Goal: Find specific page/section: Find specific page/section

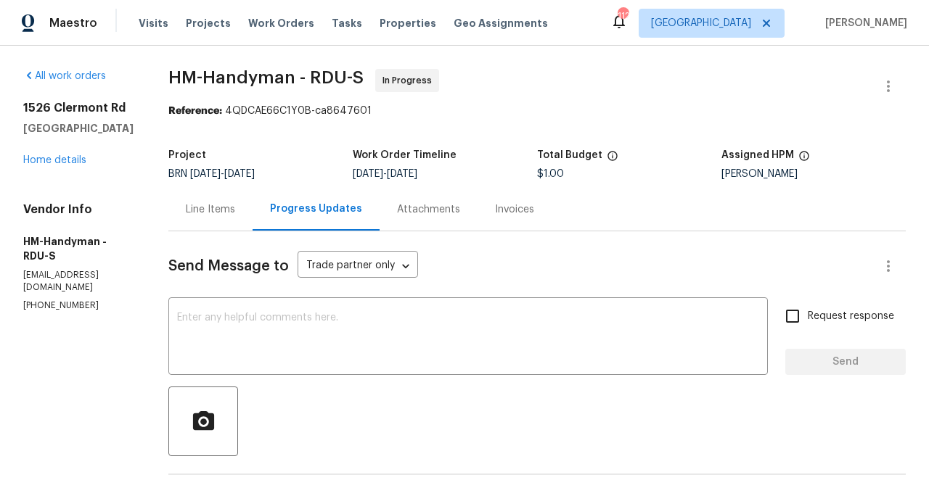
click at [513, 208] on div "Invoices" at bounding box center [514, 209] width 39 height 15
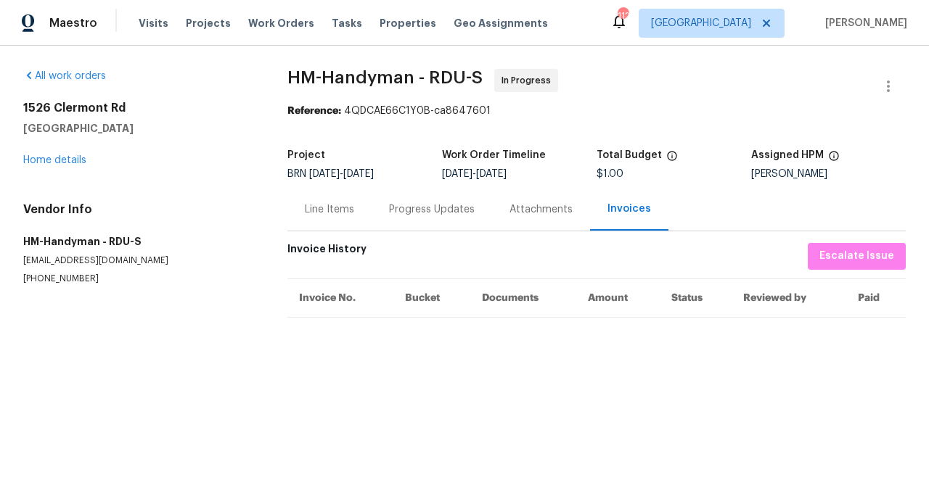
click at [529, 210] on div "Attachments" at bounding box center [540, 209] width 63 height 15
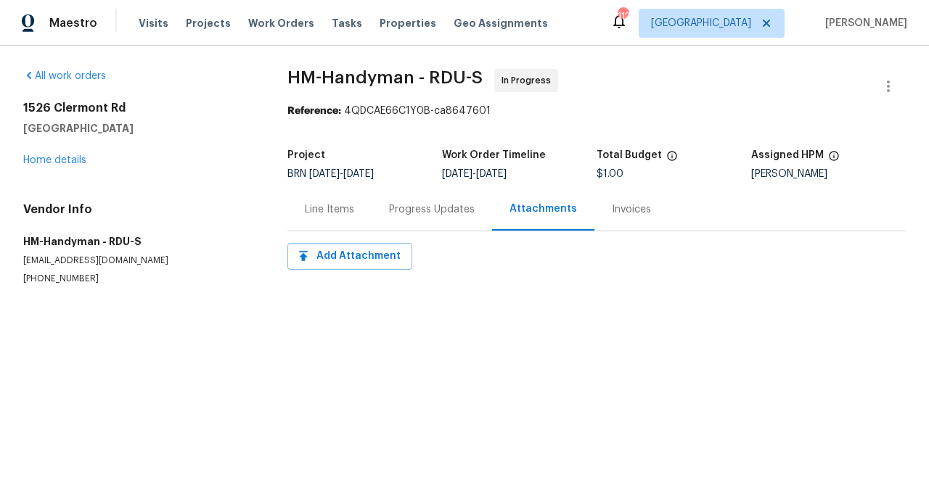
click at [341, 205] on div "Line Items" at bounding box center [329, 209] width 49 height 15
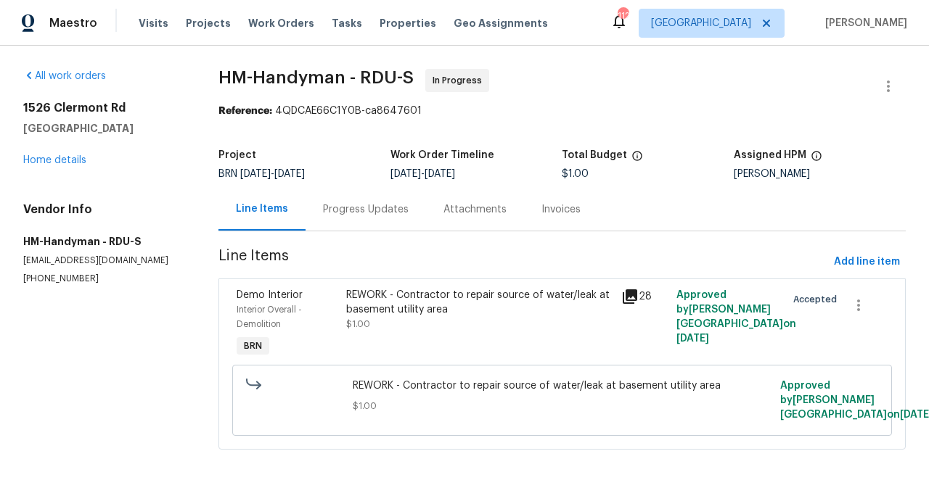
click at [633, 295] on icon at bounding box center [630, 297] width 15 height 15
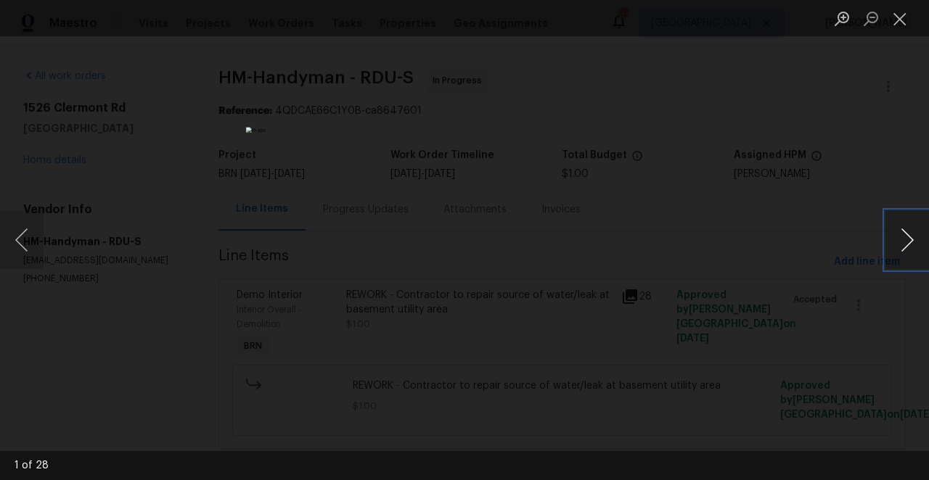
click at [906, 238] on button "Next image" at bounding box center [907, 240] width 44 height 58
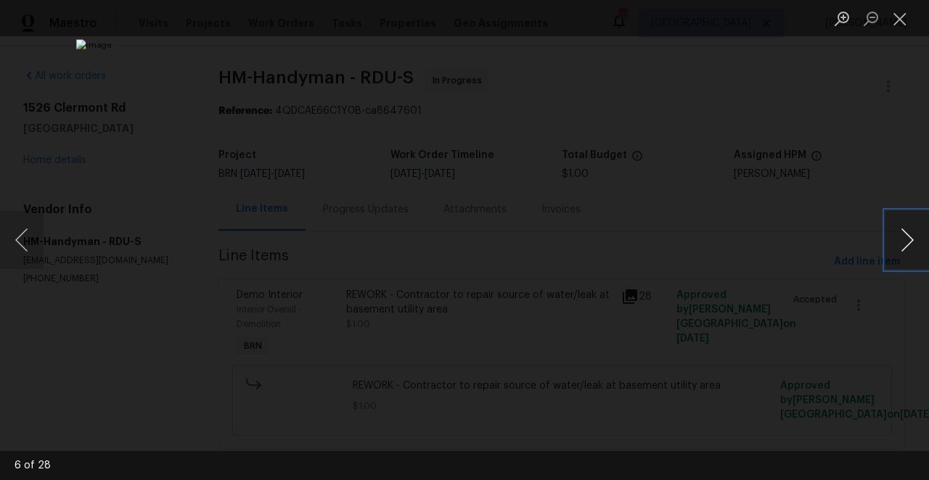
click at [906, 238] on button "Next image" at bounding box center [907, 240] width 44 height 58
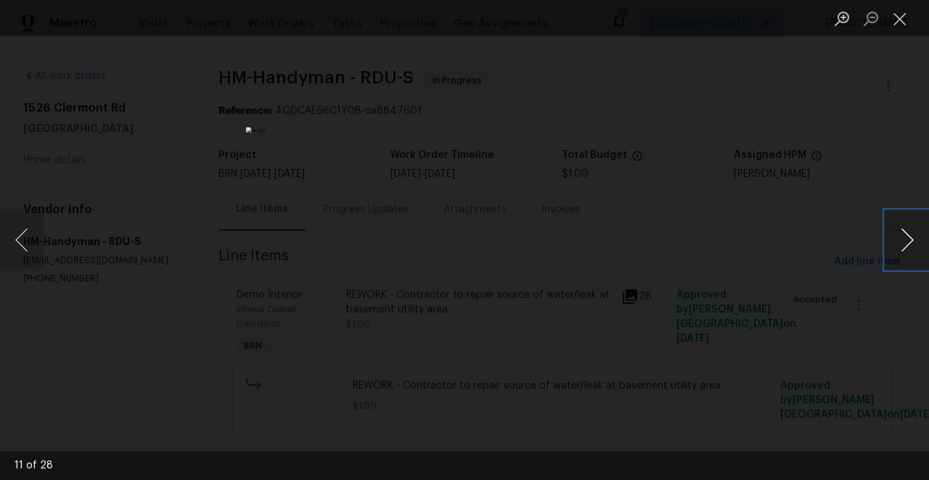
click at [906, 238] on button "Next image" at bounding box center [907, 240] width 44 height 58
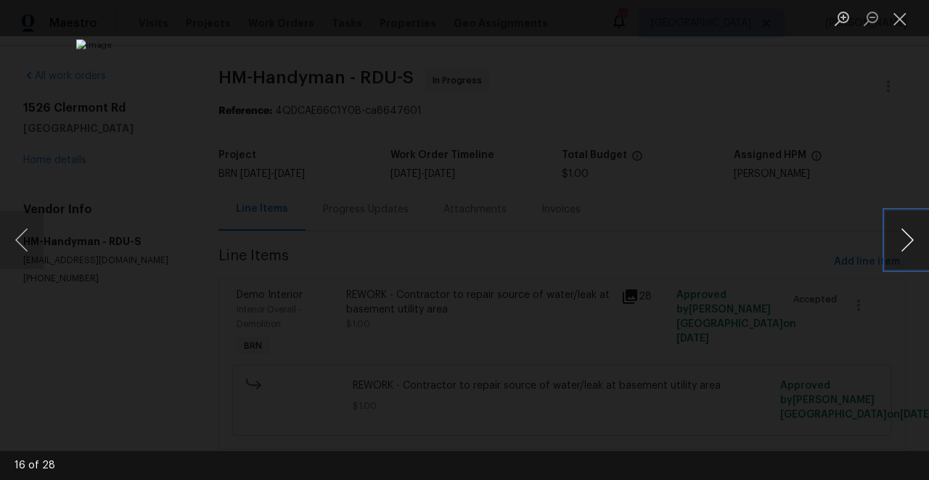
click at [906, 238] on button "Next image" at bounding box center [907, 240] width 44 height 58
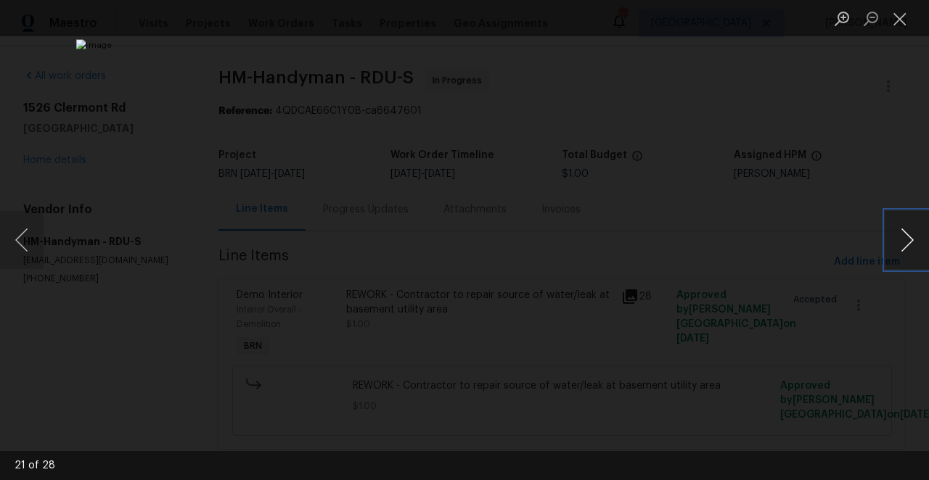
click at [906, 238] on button "Next image" at bounding box center [907, 240] width 44 height 58
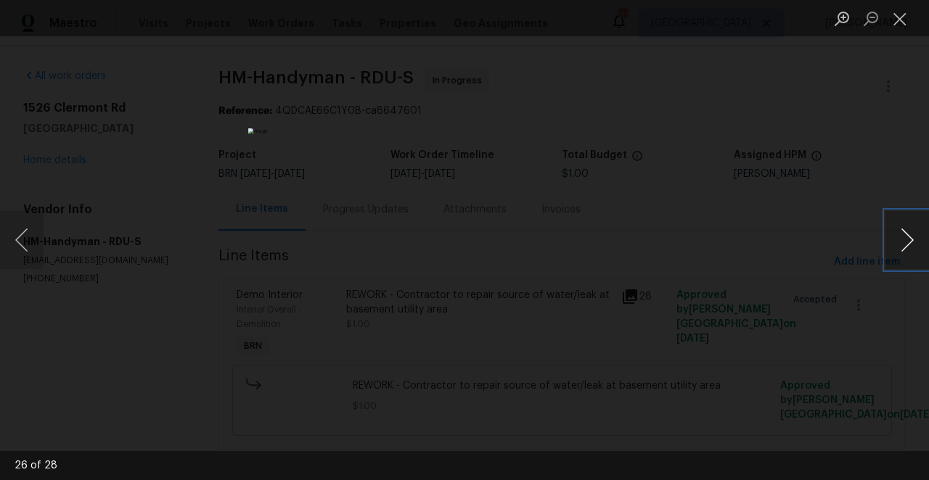
click at [906, 238] on button "Next image" at bounding box center [907, 240] width 44 height 58
click at [24, 235] on button "Previous image" at bounding box center [22, 240] width 44 height 58
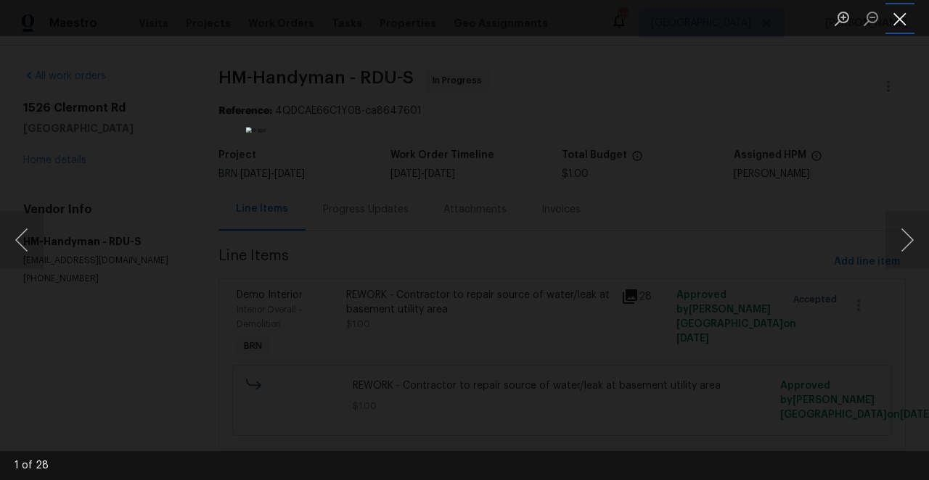
click at [894, 19] on button "Close lightbox" at bounding box center [899, 18] width 29 height 25
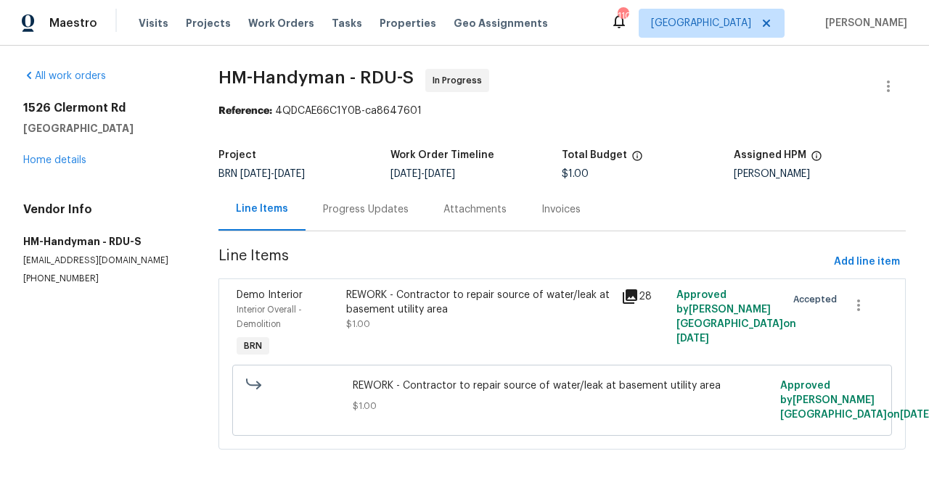
click at [387, 213] on div "Progress Updates" at bounding box center [366, 209] width 86 height 15
